Goal: Task Accomplishment & Management: Manage account settings

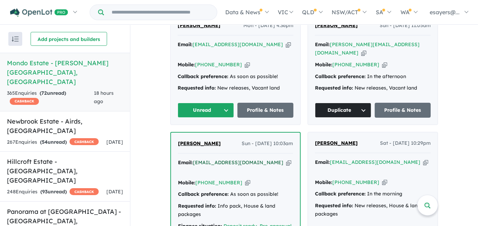
scroll to position [251, 0]
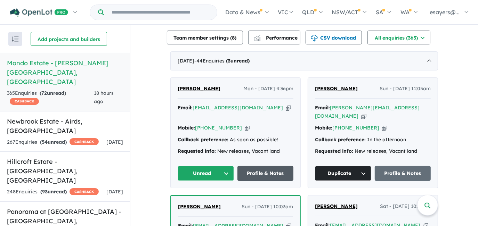
click at [276, 170] on link "Profile & Notes" at bounding box center [266, 173] width 56 height 15
click at [216, 166] on button "Unread" at bounding box center [206, 173] width 56 height 15
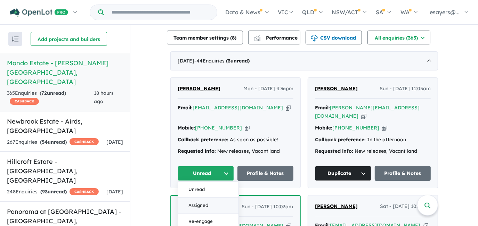
click at [211, 200] on button "Assigned" at bounding box center [208, 206] width 61 height 16
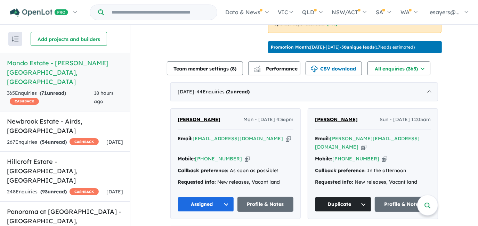
scroll to position [219, 0]
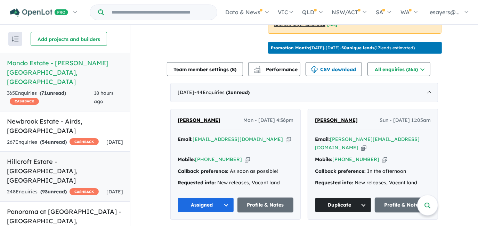
drag, startPoint x: 25, startPoint y: 153, endPoint x: 106, endPoint y: 175, distance: 83.8
click at [25, 157] on h5 "Hillcroft Estate - [GEOGRAPHIC_DATA] , [GEOGRAPHIC_DATA]" at bounding box center [65, 171] width 116 height 28
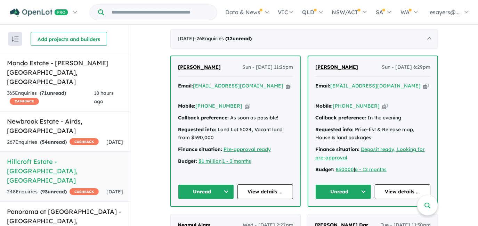
scroll to position [290, 0]
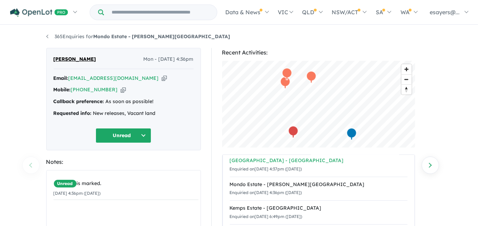
scroll to position [8, 0]
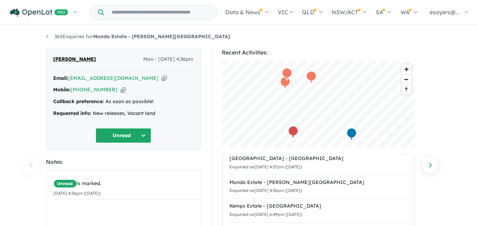
click at [162, 78] on icon "button" at bounding box center [164, 78] width 5 height 7
click at [162, 77] on icon "button" at bounding box center [164, 78] width 5 height 7
